Goal: Task Accomplishment & Management: Manage account settings

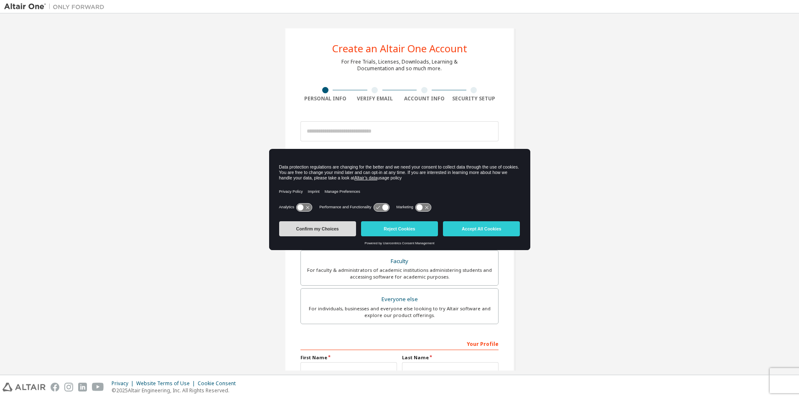
click at [322, 224] on button "Confirm my Choices" at bounding box center [317, 228] width 77 height 15
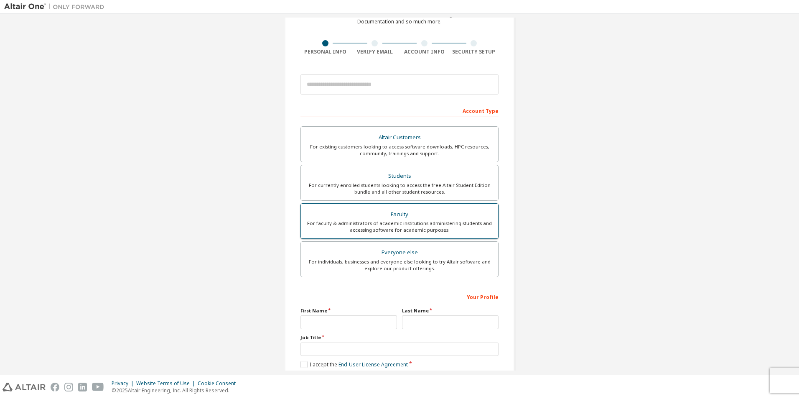
scroll to position [90, 0]
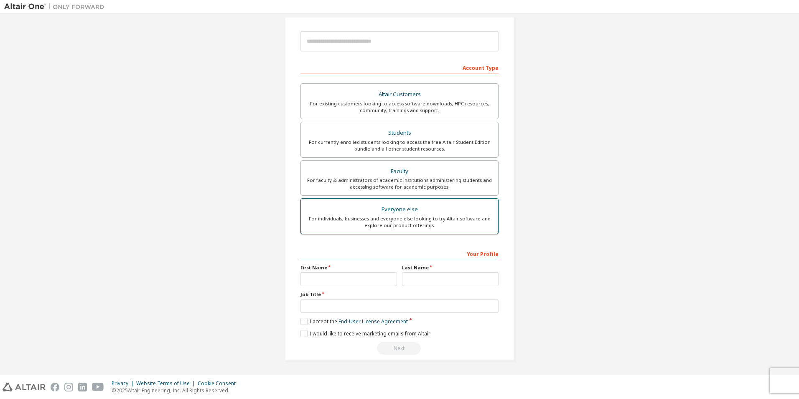
click at [394, 208] on div "Everyone else" at bounding box center [399, 209] width 187 height 12
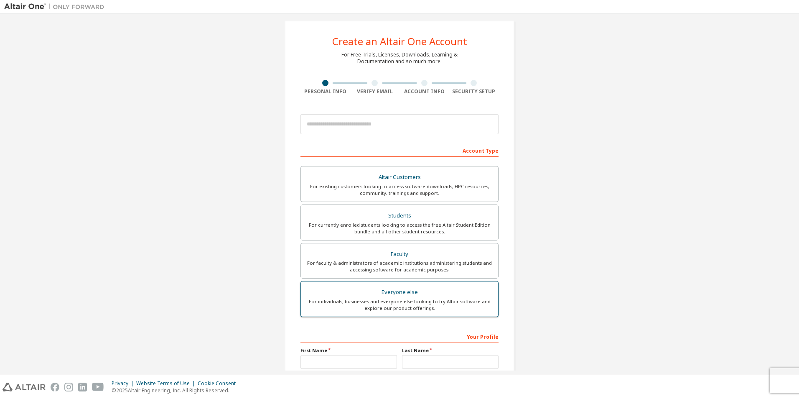
scroll to position [6, 0]
click at [402, 176] on div "Altair Customers" at bounding box center [399, 178] width 187 height 12
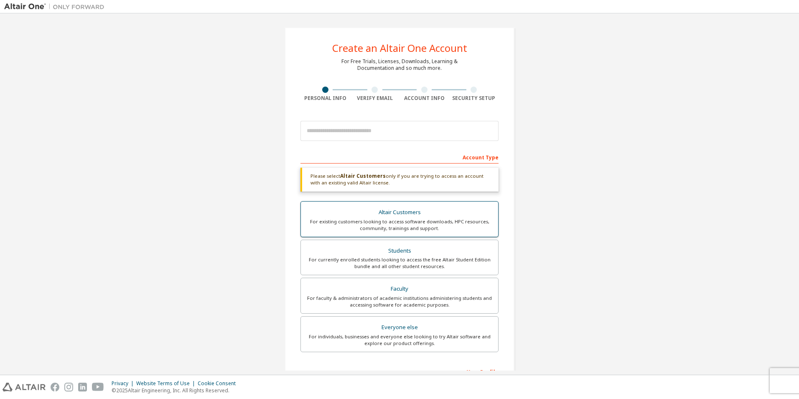
scroll to position [0, 0]
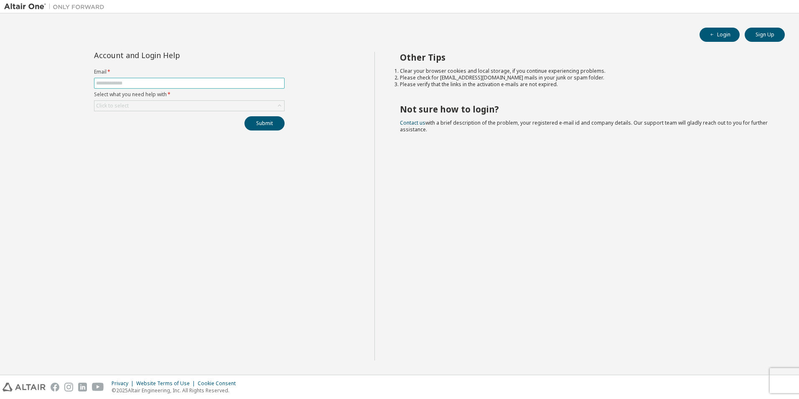
click at [109, 84] on input "text" at bounding box center [189, 83] width 186 height 7
type input "**********"
click at [125, 106] on div "Click to select" at bounding box center [112, 105] width 33 height 7
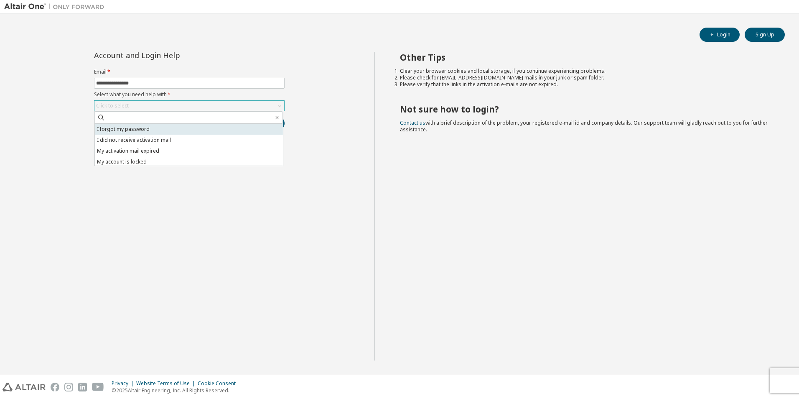
click at [121, 128] on li "I forgot my password" at bounding box center [189, 129] width 188 height 11
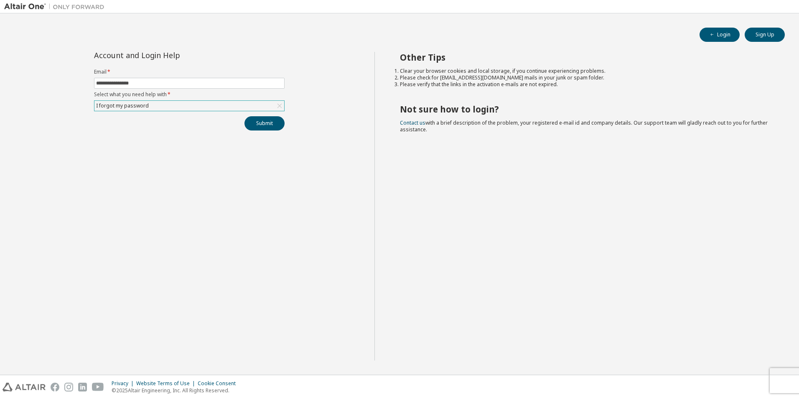
drag, startPoint x: 155, startPoint y: 133, endPoint x: 166, endPoint y: 133, distance: 11.3
click at [160, 133] on div "**********" at bounding box center [189, 206] width 370 height 308
click at [254, 125] on button "Submit" at bounding box center [264, 123] width 40 height 14
click at [262, 127] on button "Submit" at bounding box center [264, 123] width 40 height 14
click at [272, 126] on button "Submit" at bounding box center [264, 123] width 40 height 14
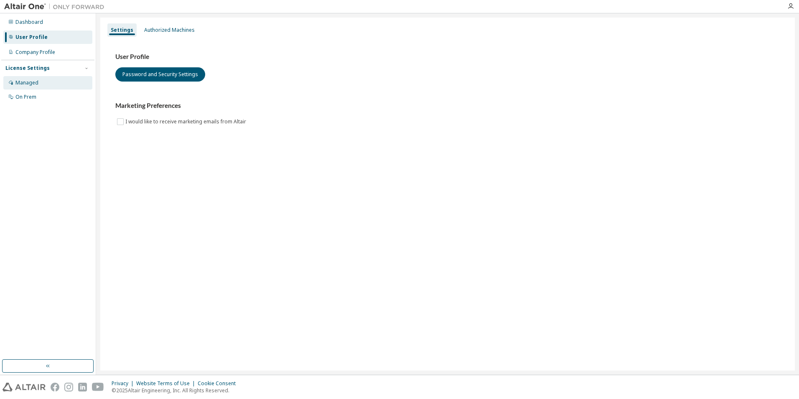
click at [30, 85] on div "Managed" at bounding box center [26, 82] width 23 height 7
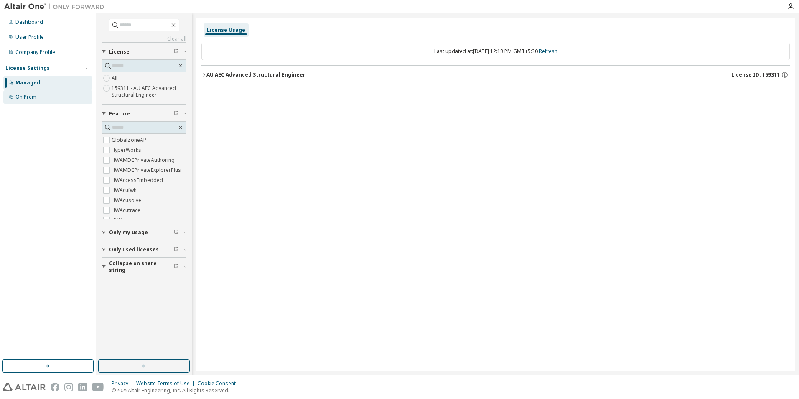
click at [26, 98] on div "On Prem" at bounding box center [25, 97] width 21 height 7
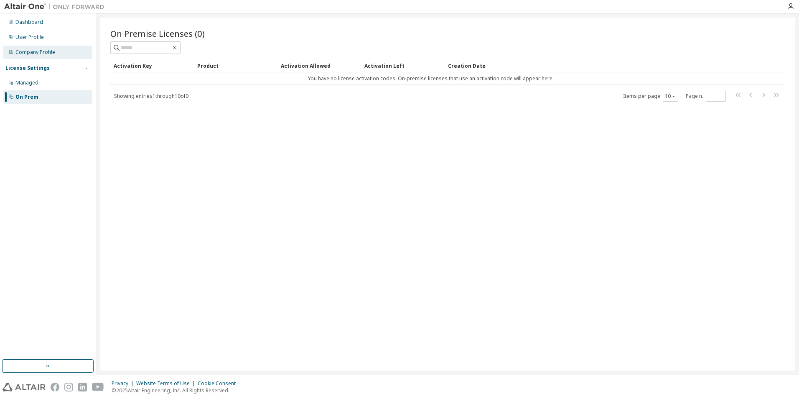
click at [25, 49] on div "Company Profile" at bounding box center [35, 52] width 40 height 7
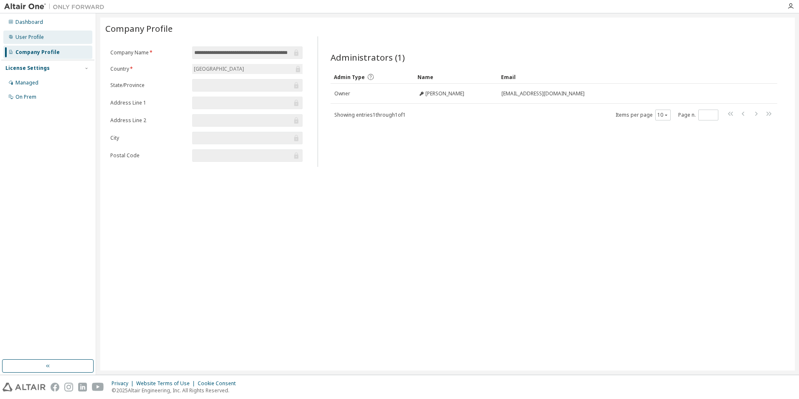
click at [27, 35] on div "User Profile" at bounding box center [29, 37] width 28 height 7
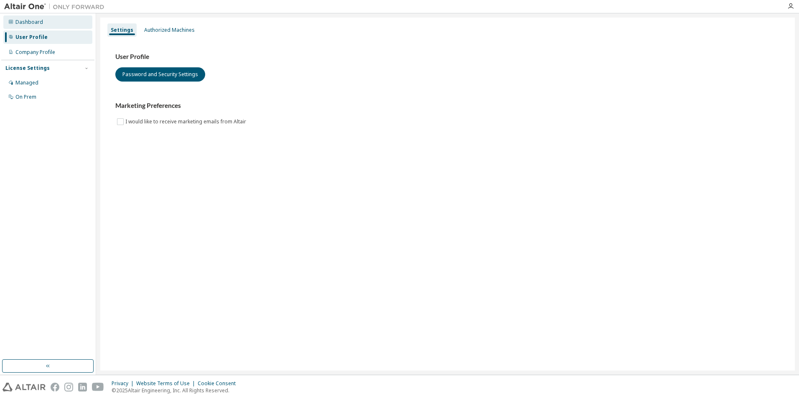
click at [29, 25] on div "Dashboard" at bounding box center [29, 22] width 28 height 7
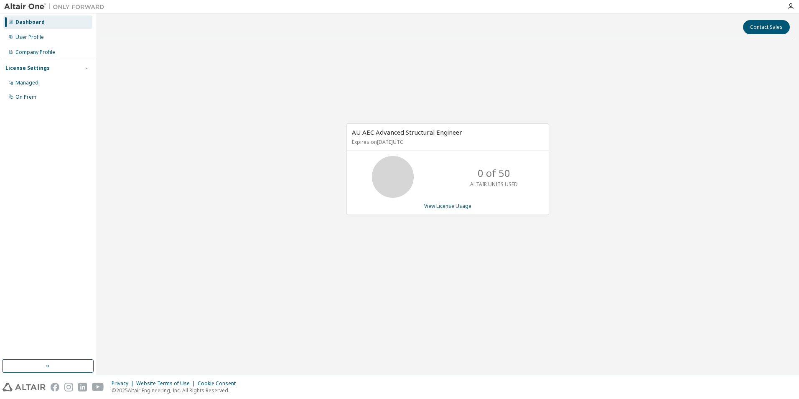
click at [416, 188] on icon at bounding box center [393, 177] width 50 height 42
click at [402, 144] on p "Expires on [DATE] UTC" at bounding box center [447, 141] width 190 height 7
click at [409, 134] on span "AU AEC Advanced Structural Engineer" at bounding box center [407, 132] width 110 height 8
drag, startPoint x: 462, startPoint y: 133, endPoint x: 399, endPoint y: 131, distance: 63.1
click at [399, 131] on span "AU AEC Advanced Structural Engineer" at bounding box center [407, 132] width 110 height 8
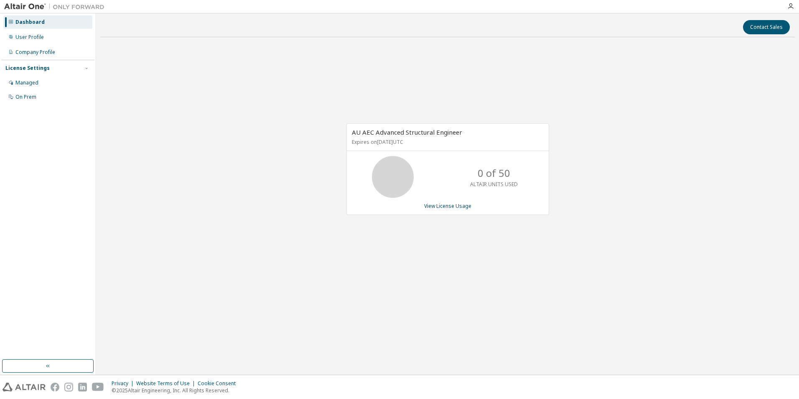
drag, startPoint x: 399, startPoint y: 131, endPoint x: 380, endPoint y: 105, distance: 31.7
click at [380, 105] on div "AU AEC Advanced Structural Engineer Expires on [DATE] UTC 0 of 50 ALTAIR UNITS …" at bounding box center [447, 173] width 694 height 259
click at [33, 38] on div "User Profile" at bounding box center [29, 37] width 28 height 7
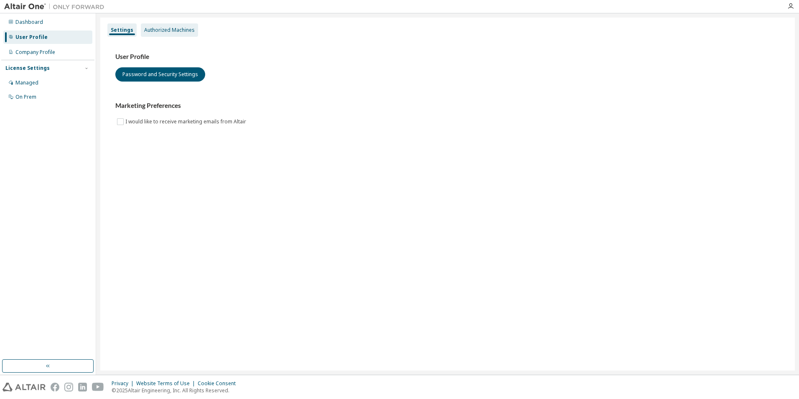
click at [142, 35] on div "Authorized Machines" at bounding box center [169, 29] width 57 height 13
